Goal: Find specific page/section: Find specific page/section

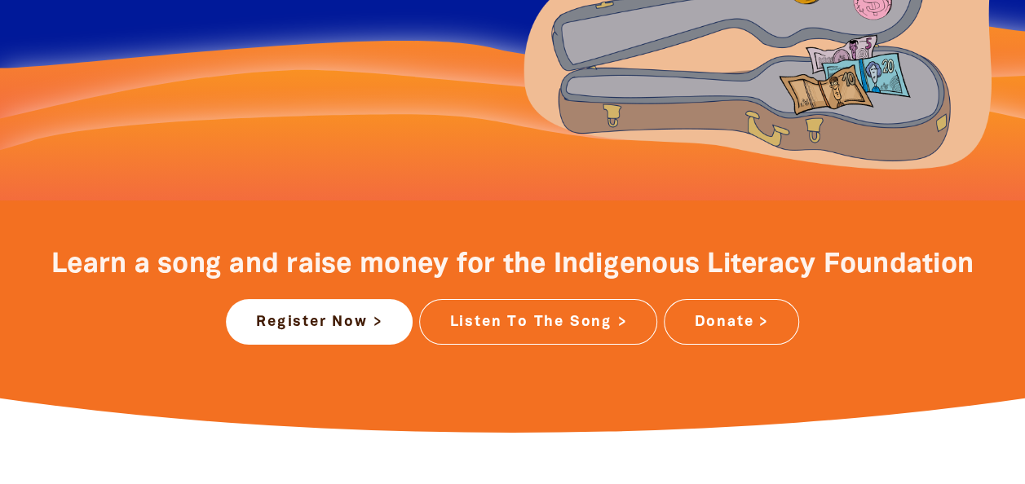
scroll to position [489, 0]
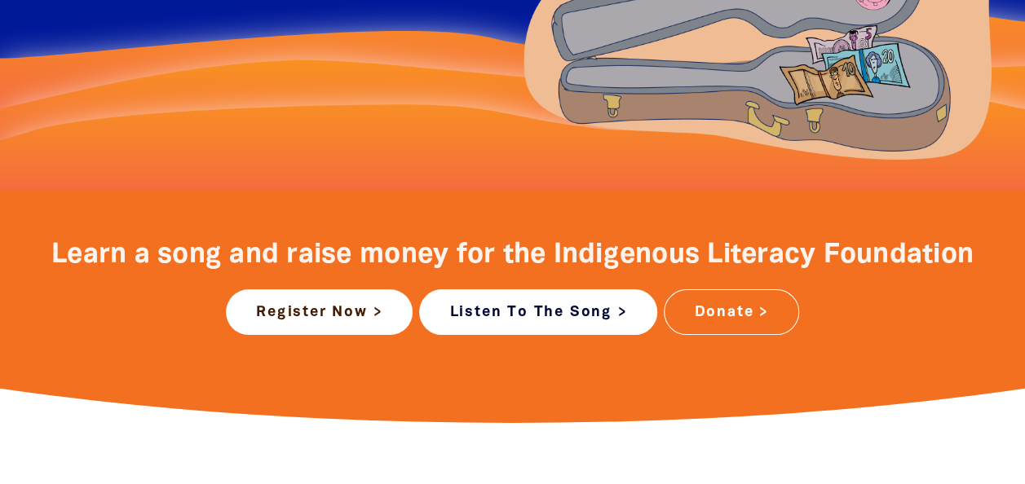
click at [550, 307] on link "Listen To The Song >" at bounding box center [538, 312] width 238 height 46
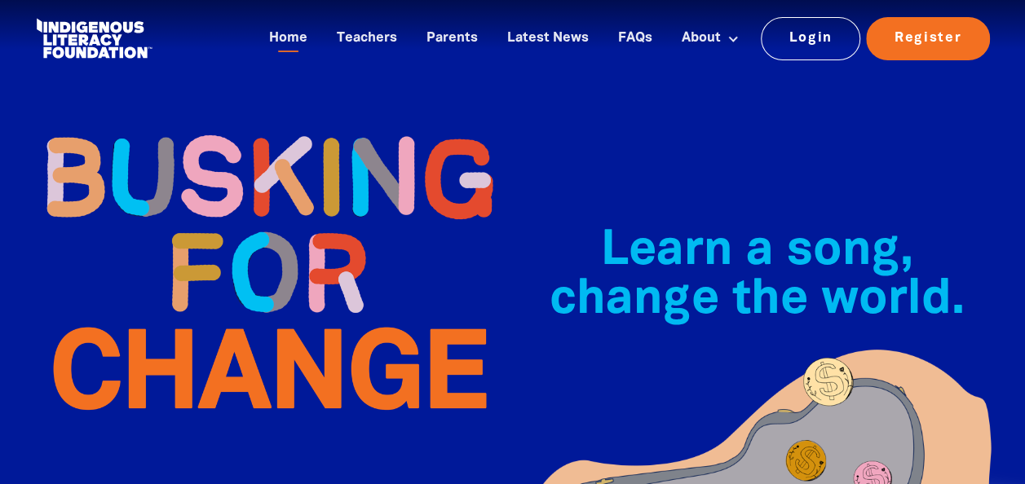
scroll to position [0, 0]
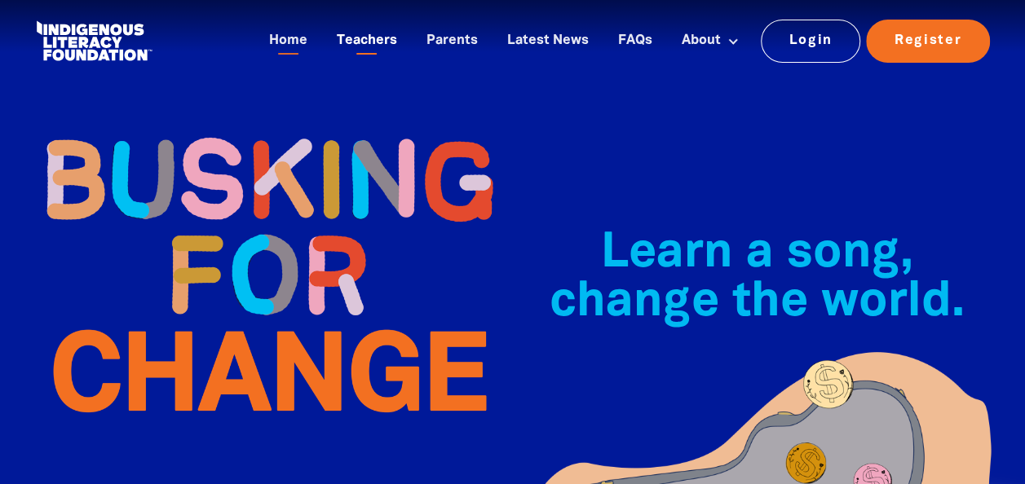
click at [381, 46] on link "Teachers" at bounding box center [367, 41] width 80 height 27
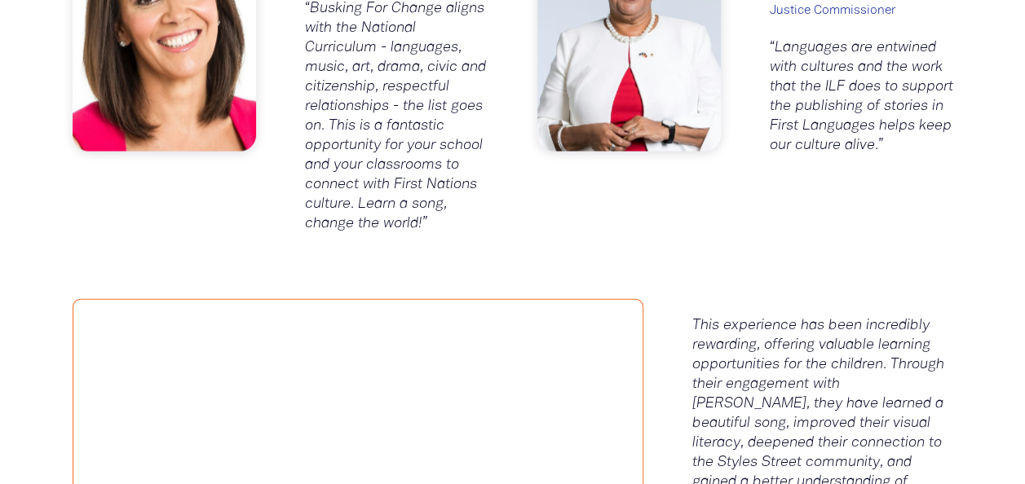
scroll to position [1798, 0]
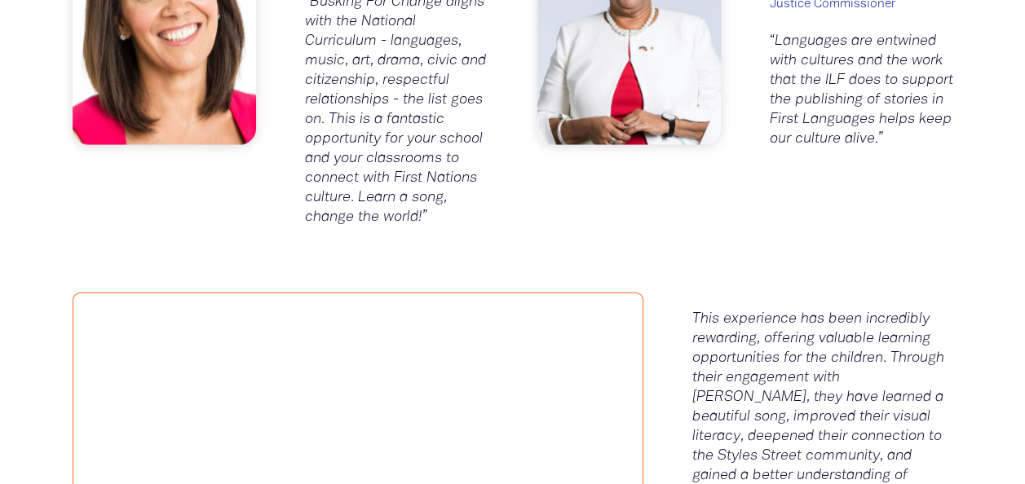
click at [519, 251] on div "S﻿[PERSON_NAME] ILF Ambassador and specialist educator “Busking For Change alig…" at bounding box center [513, 67] width 979 height 387
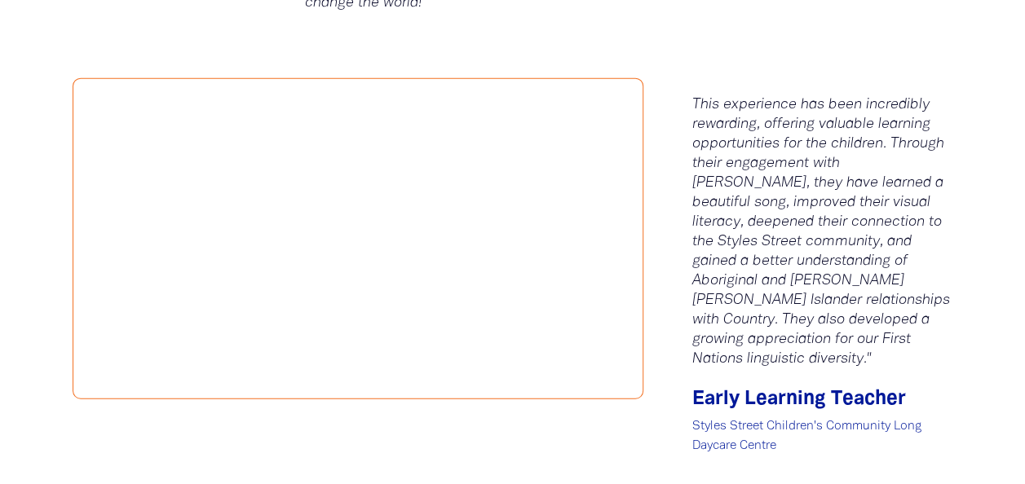
scroll to position [2010, 0]
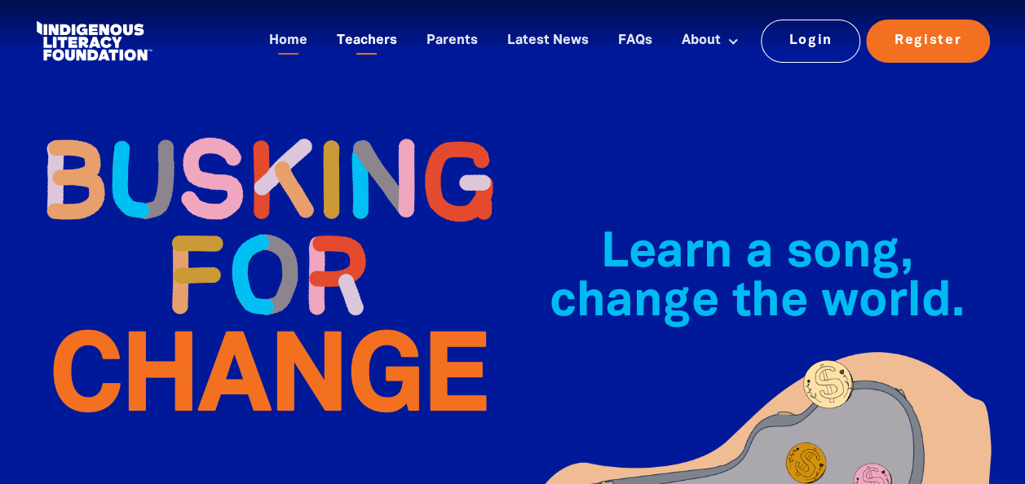
click at [364, 44] on link "Teachers" at bounding box center [367, 41] width 80 height 27
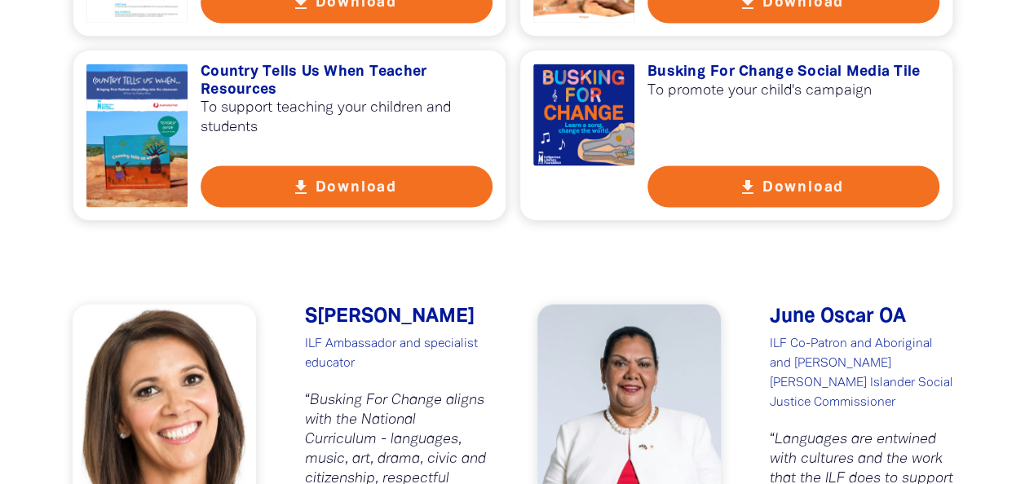
scroll to position [1403, 0]
